Goal: Navigation & Orientation: Find specific page/section

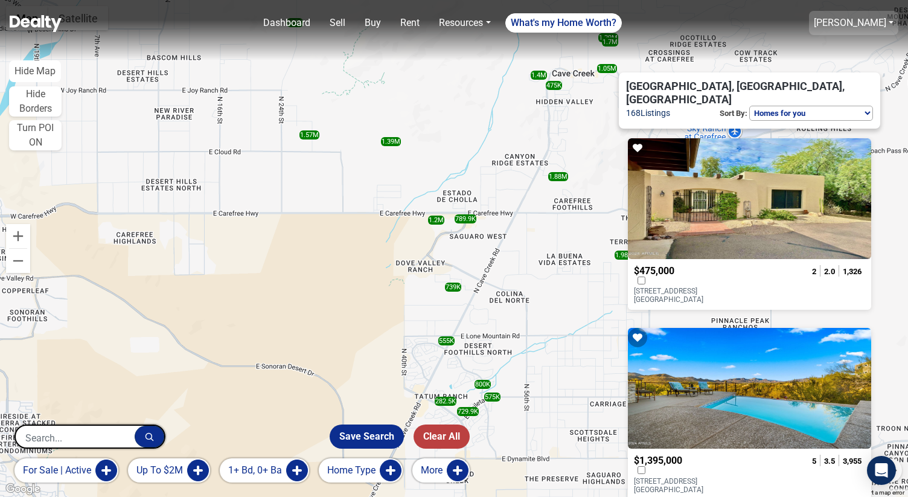
click at [841, 27] on link "[PERSON_NAME]" at bounding box center [850, 22] width 72 height 11
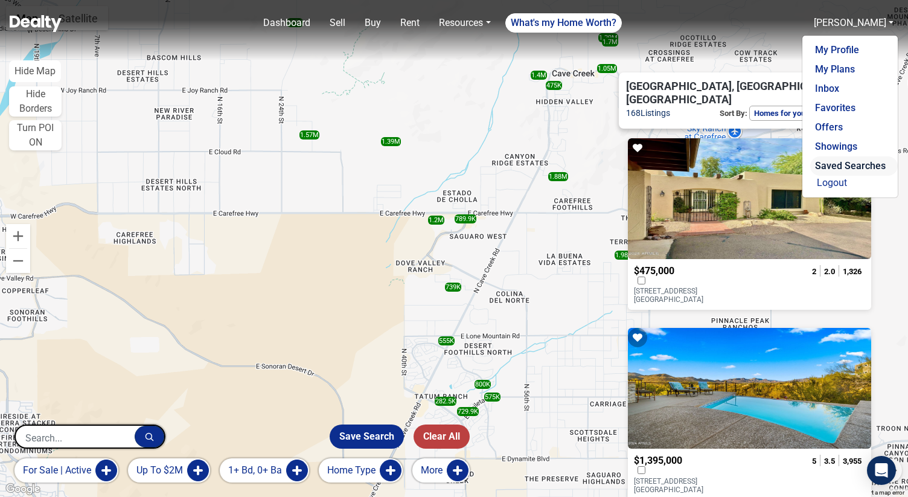
click at [841, 165] on link "Saved Searches" at bounding box center [854, 165] width 88 height 19
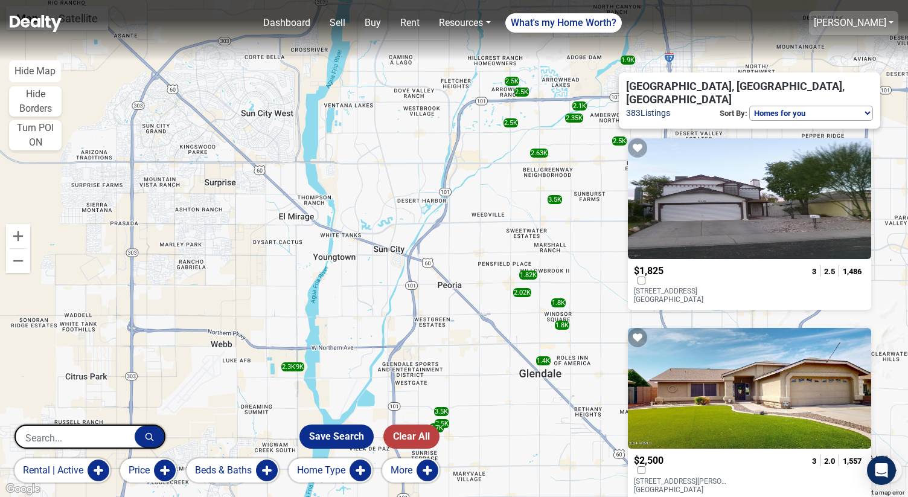
click at [861, 24] on link "[PERSON_NAME]" at bounding box center [850, 22] width 72 height 11
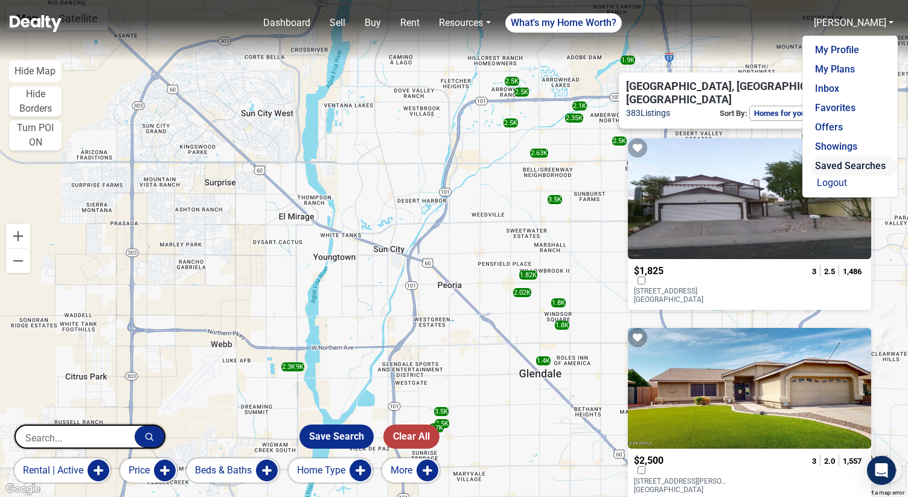
click at [838, 163] on link "Saved Searches" at bounding box center [854, 165] width 88 height 19
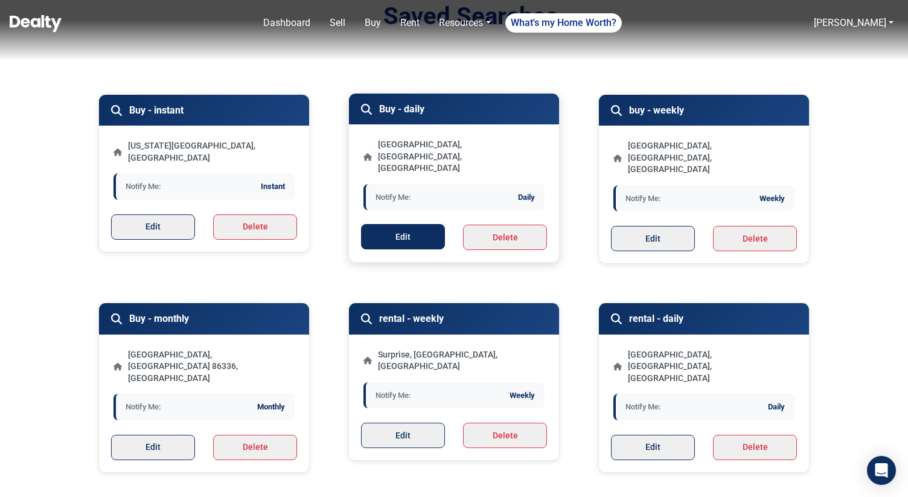
scroll to position [82, 0]
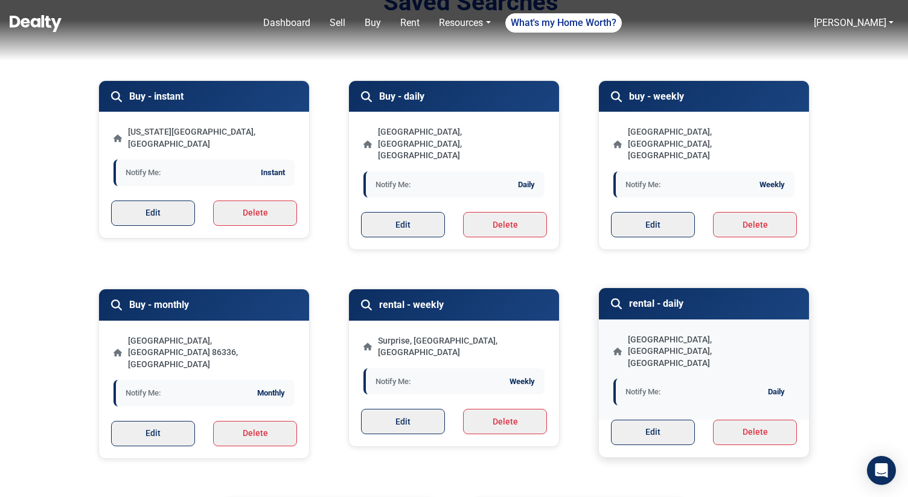
click at [636, 334] on p "[GEOGRAPHIC_DATA], [GEOGRAPHIC_DATA], [GEOGRAPHIC_DATA]" at bounding box center [711, 352] width 167 height 36
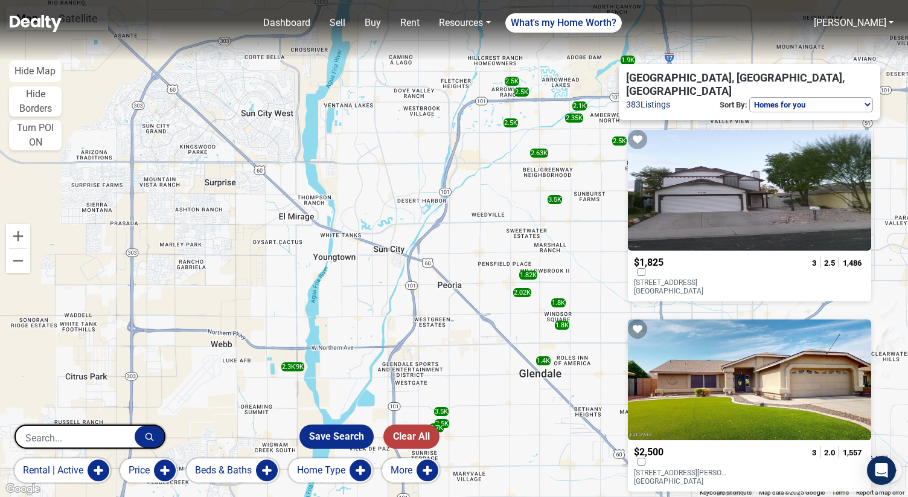
scroll to position [8, 0]
